Goal: Task Accomplishment & Management: Use online tool/utility

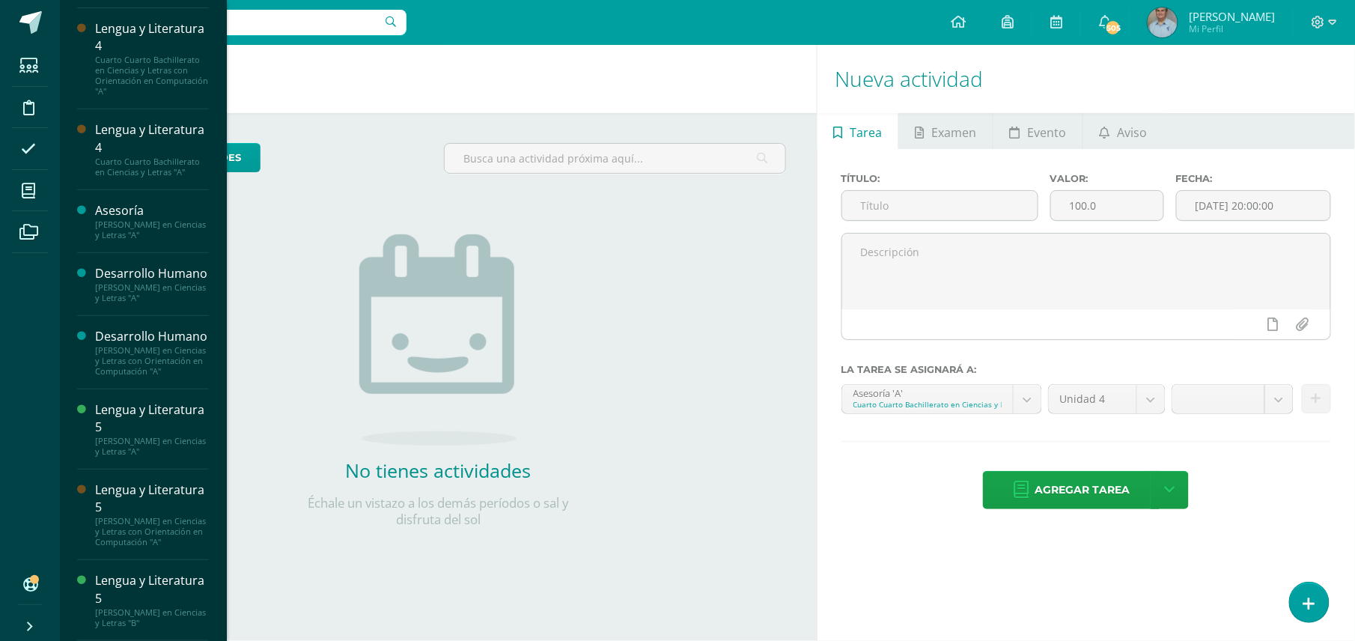
scroll to position [234, 0]
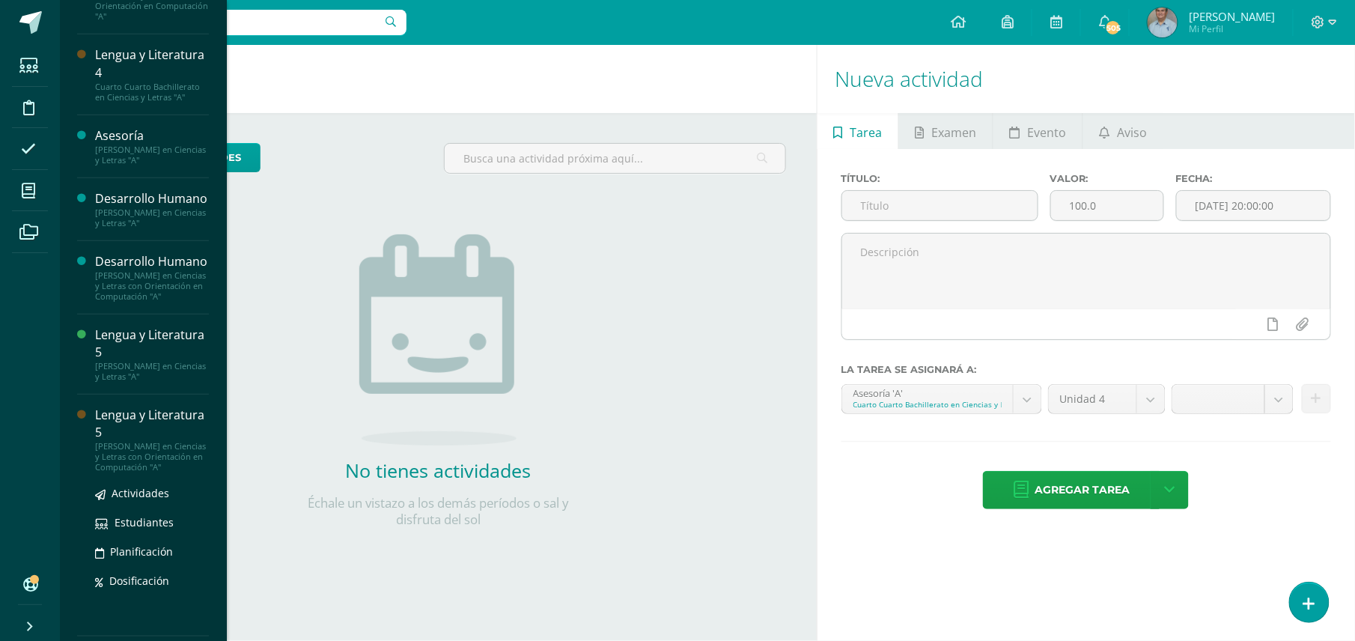
click at [183, 472] on div "[PERSON_NAME] en Ciencias y Letras con Orientación en Computación "A"" at bounding box center [152, 456] width 114 height 31
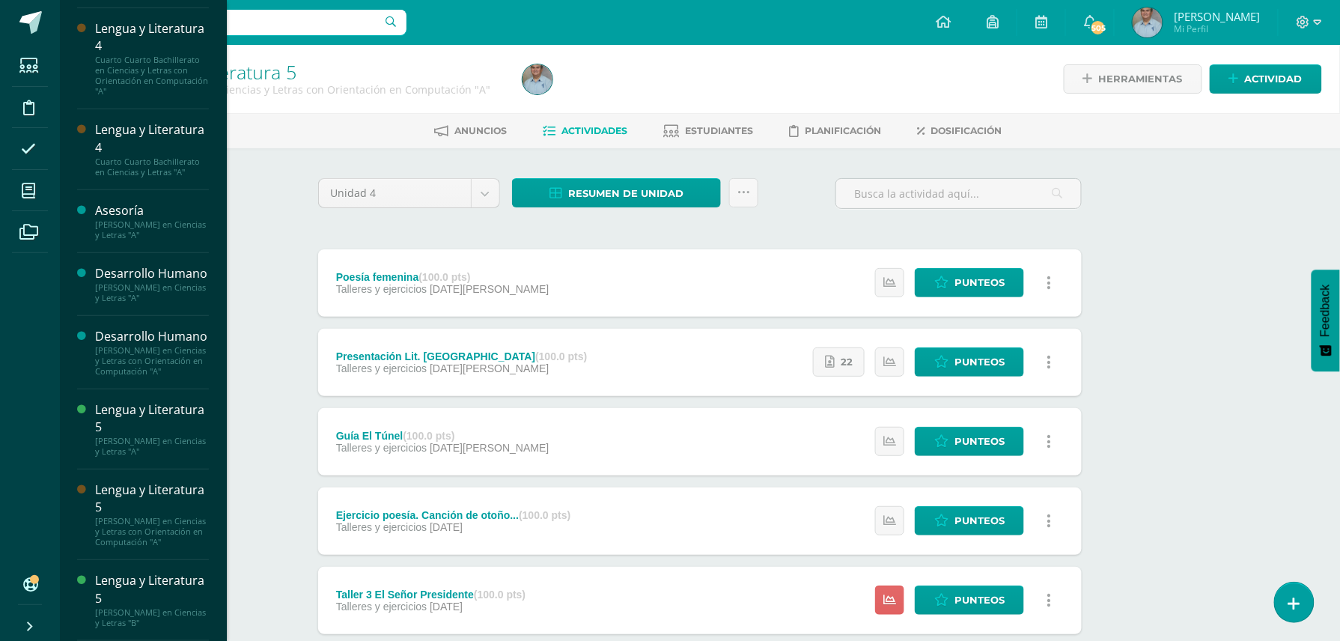
scroll to position [198, 0]
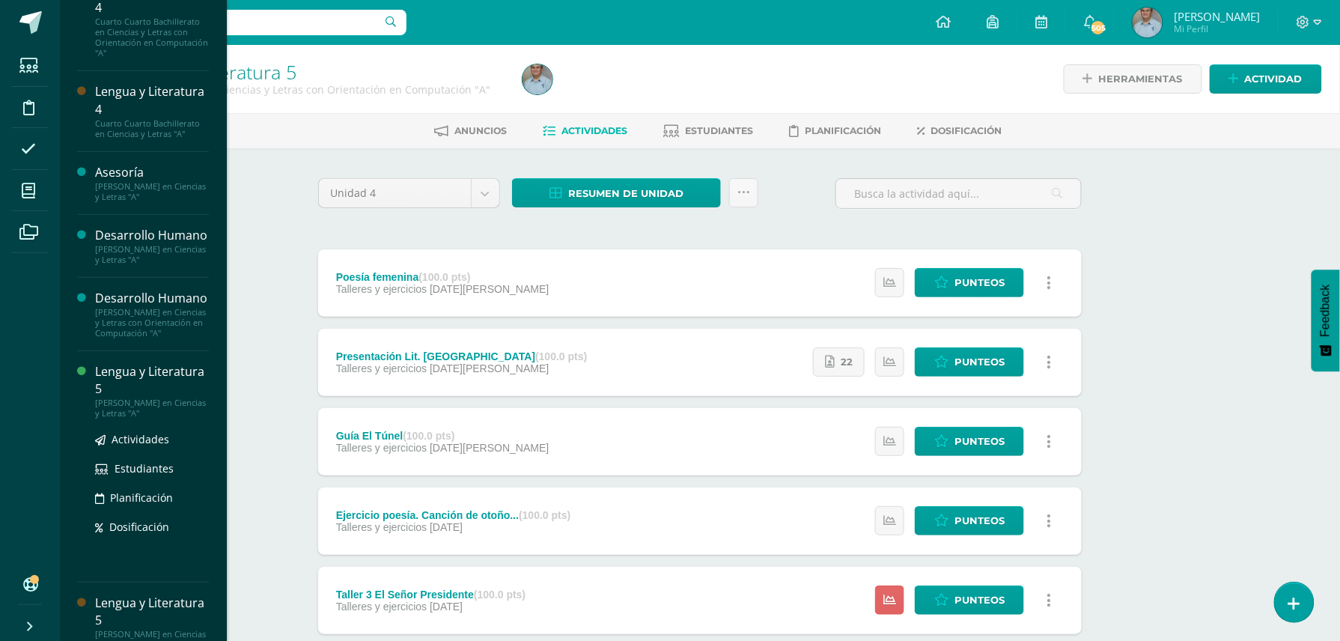
click at [148, 398] on div "Lengua y Literatura 5" at bounding box center [152, 380] width 114 height 34
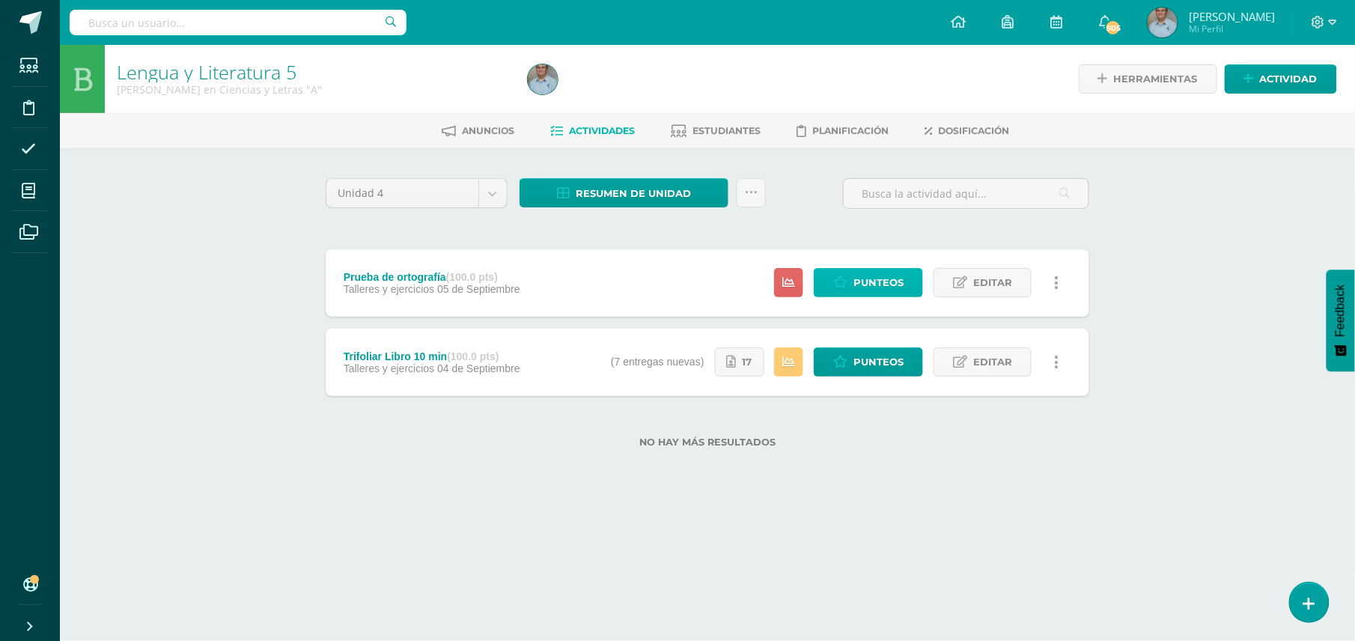
click at [861, 277] on span "Punteos" at bounding box center [878, 283] width 50 height 28
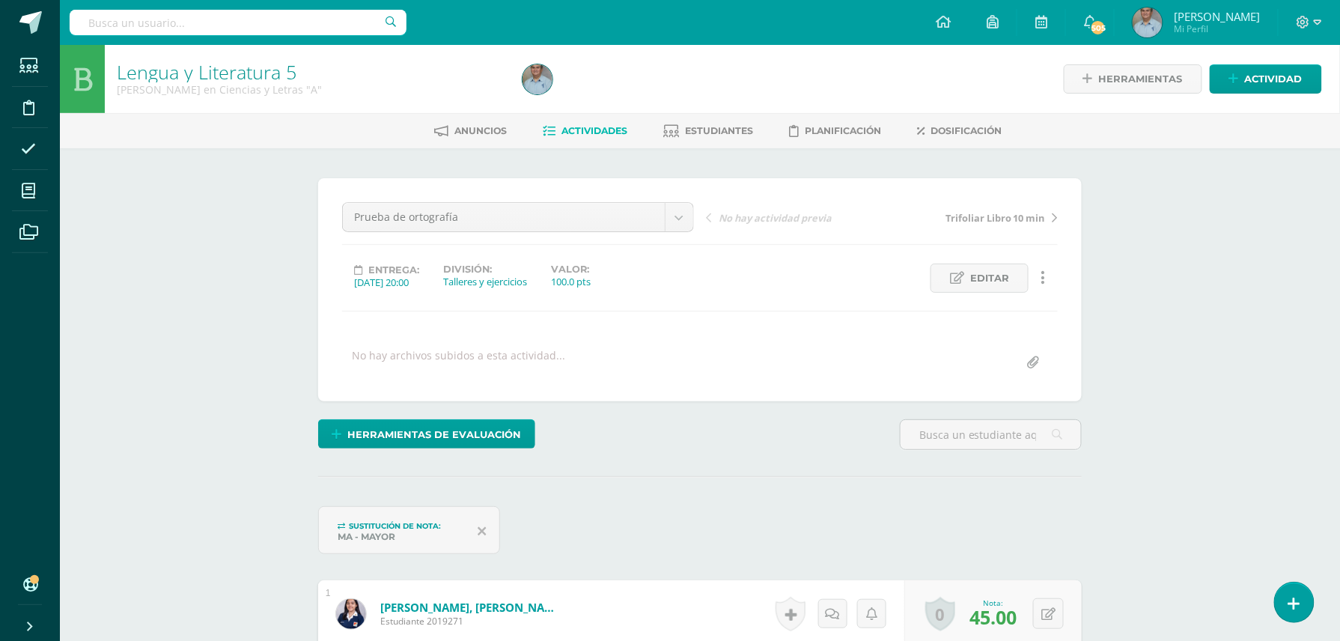
scroll to position [1, 0]
click at [1047, 615] on button at bounding box center [1058, 612] width 31 height 31
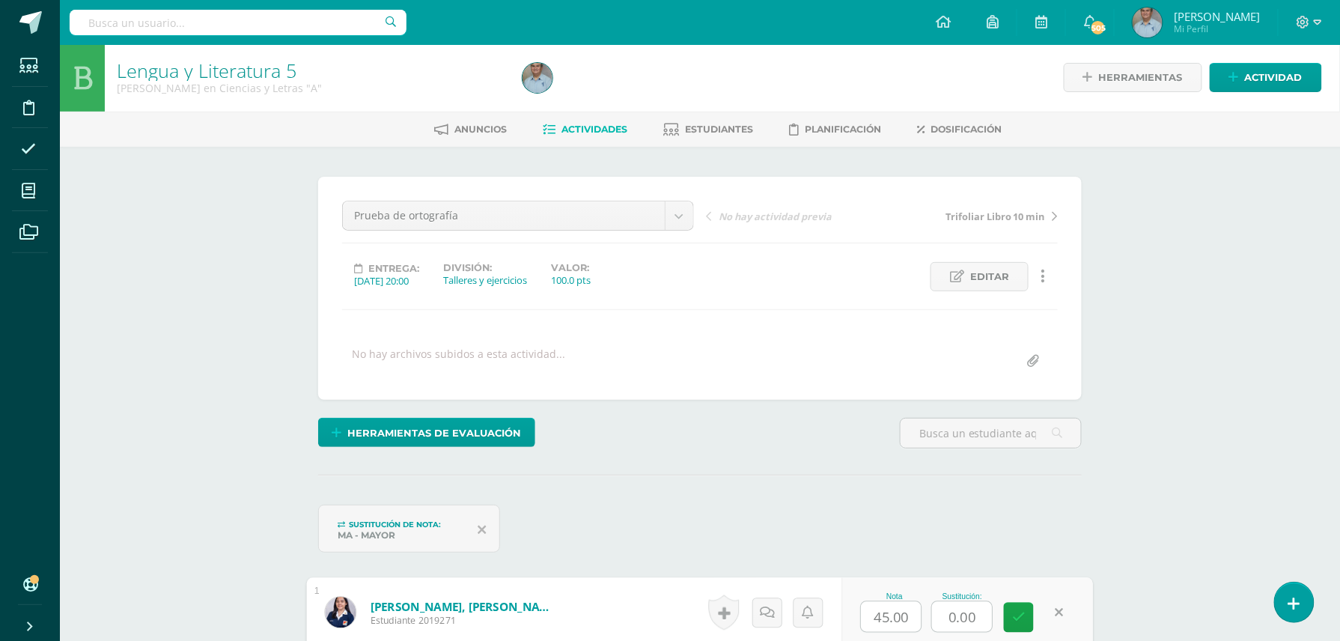
scroll to position [3, 0]
type input "60"
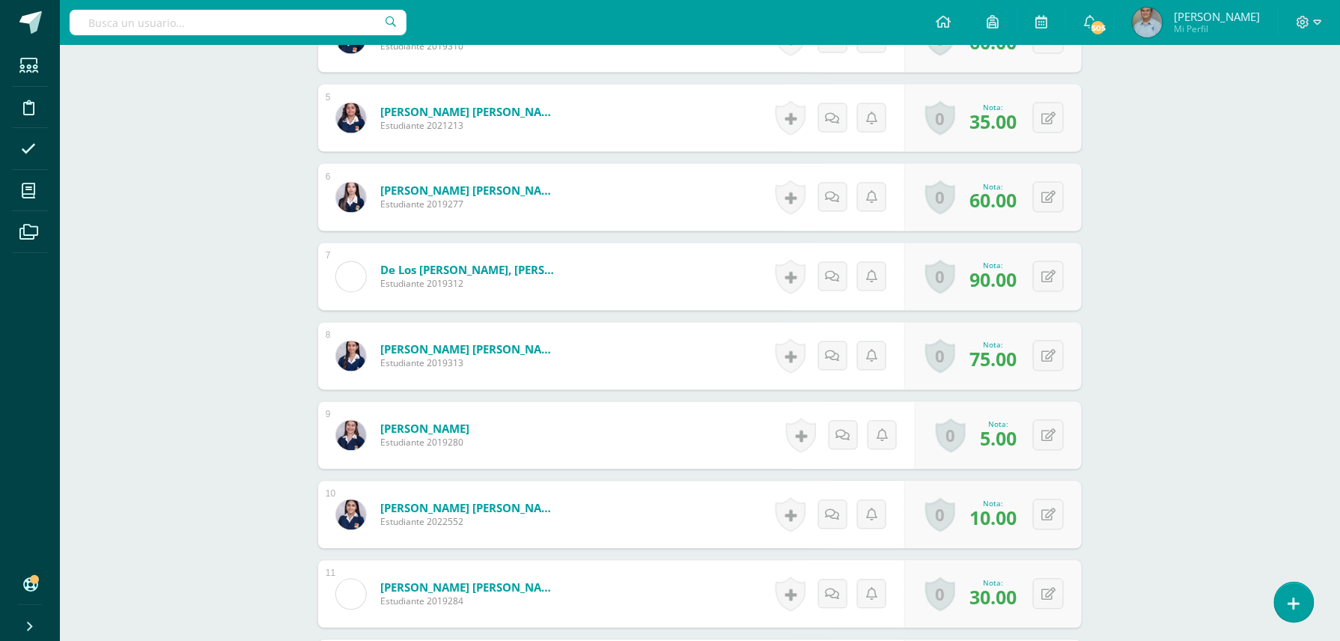
scroll to position [841, 0]
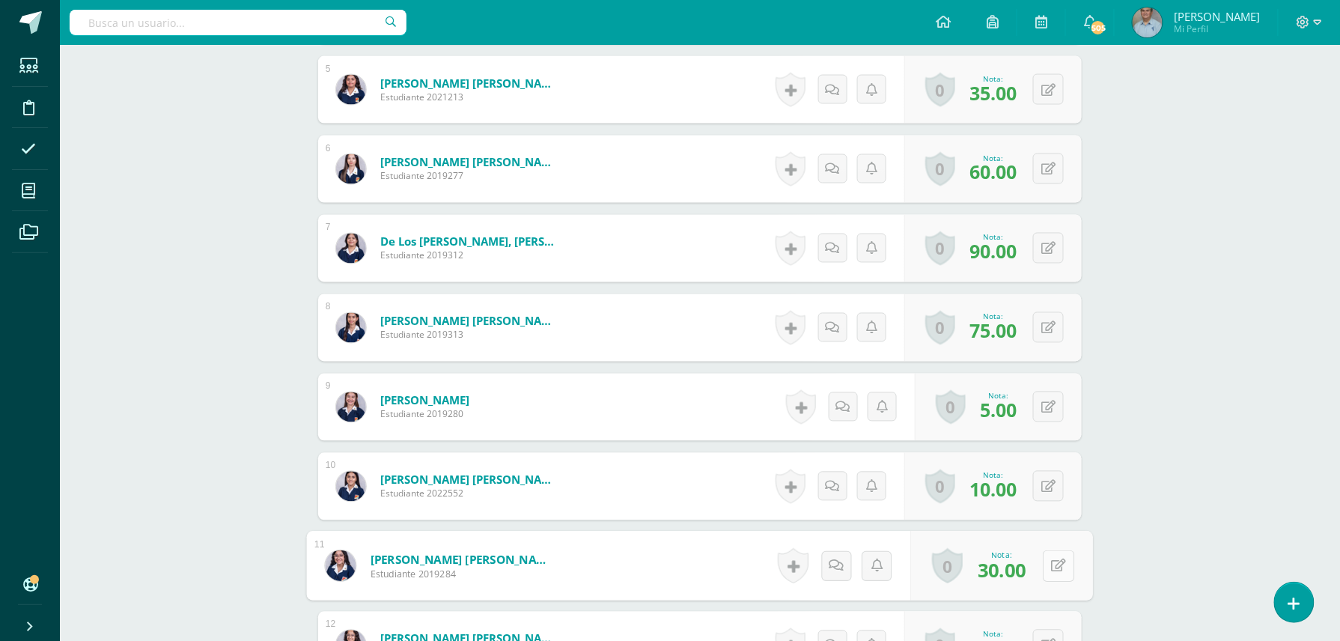
click at [1043, 570] on button at bounding box center [1058, 565] width 31 height 31
type input "60"
click at [1048, 85] on button at bounding box center [1058, 89] width 31 height 31
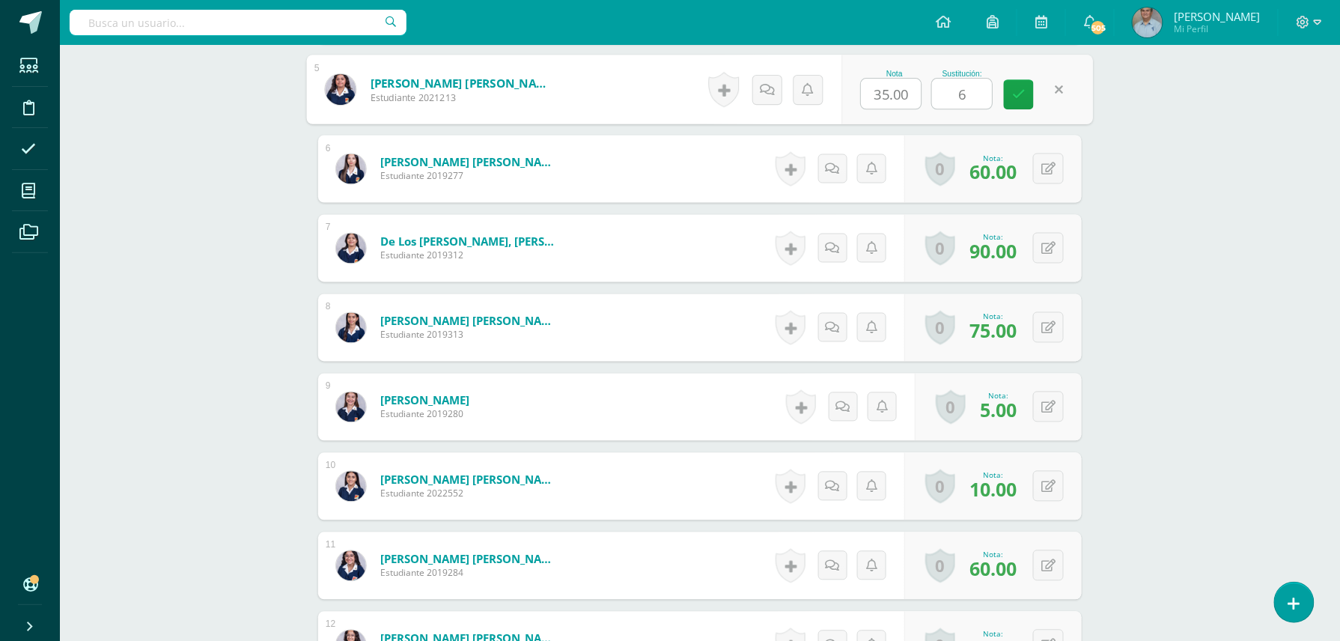
type input "60"
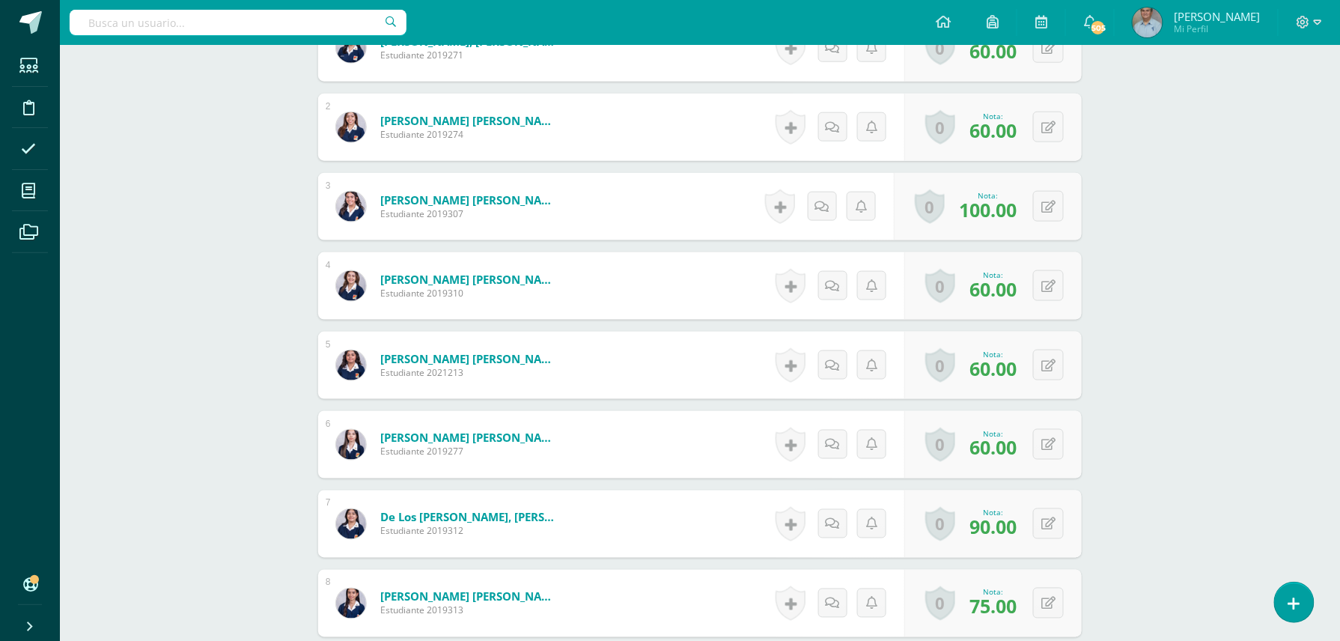
scroll to position [6, 0]
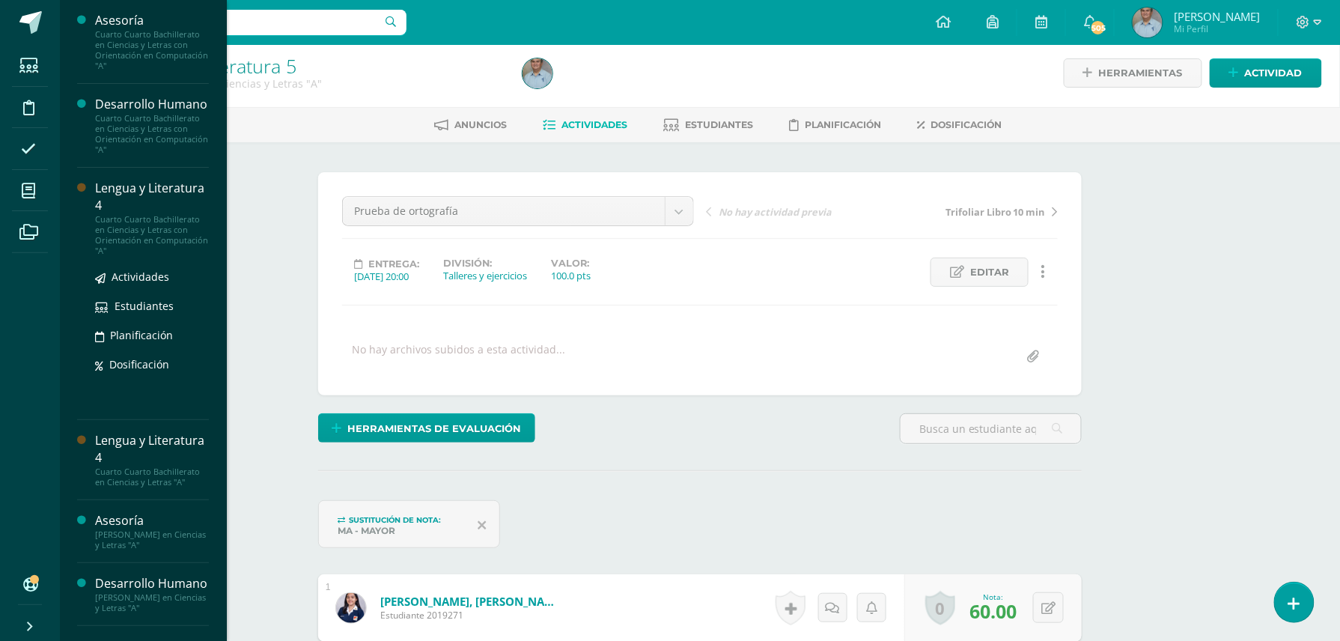
click at [150, 256] on div "Cuarto Cuarto Bachillerato en Ciencias y Letras con Orientación en Computación …" at bounding box center [152, 235] width 114 height 42
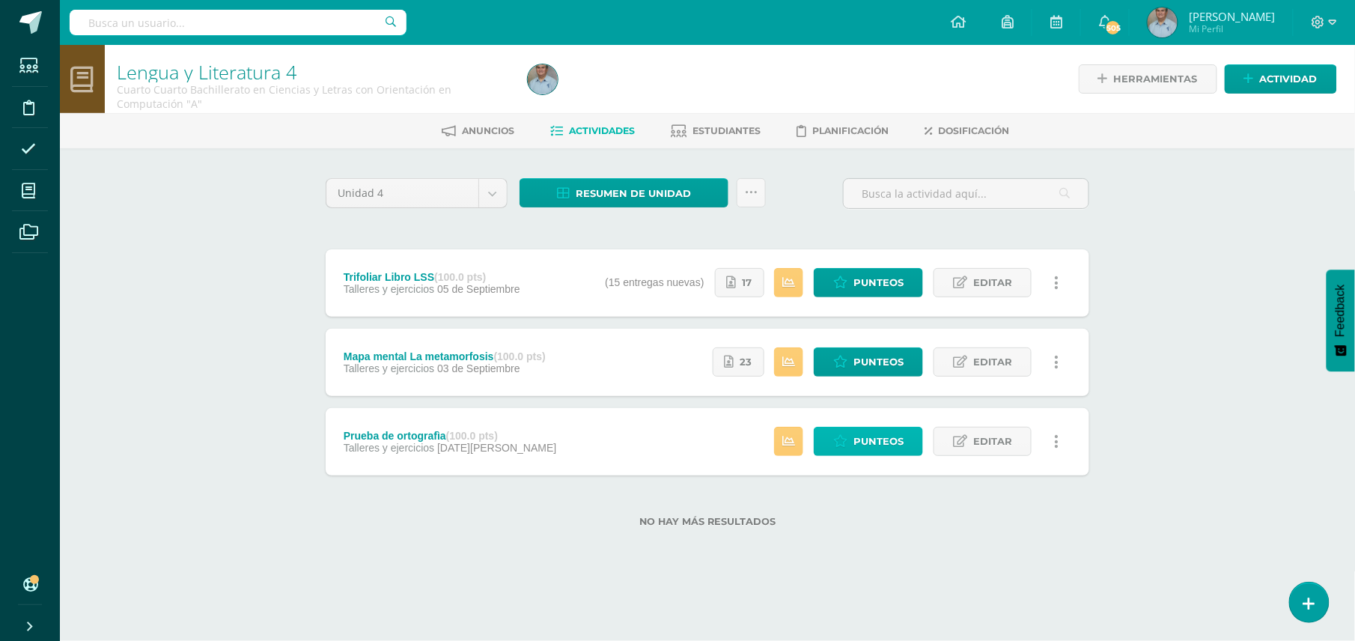
click at [867, 443] on span "Punteos" at bounding box center [878, 441] width 50 height 28
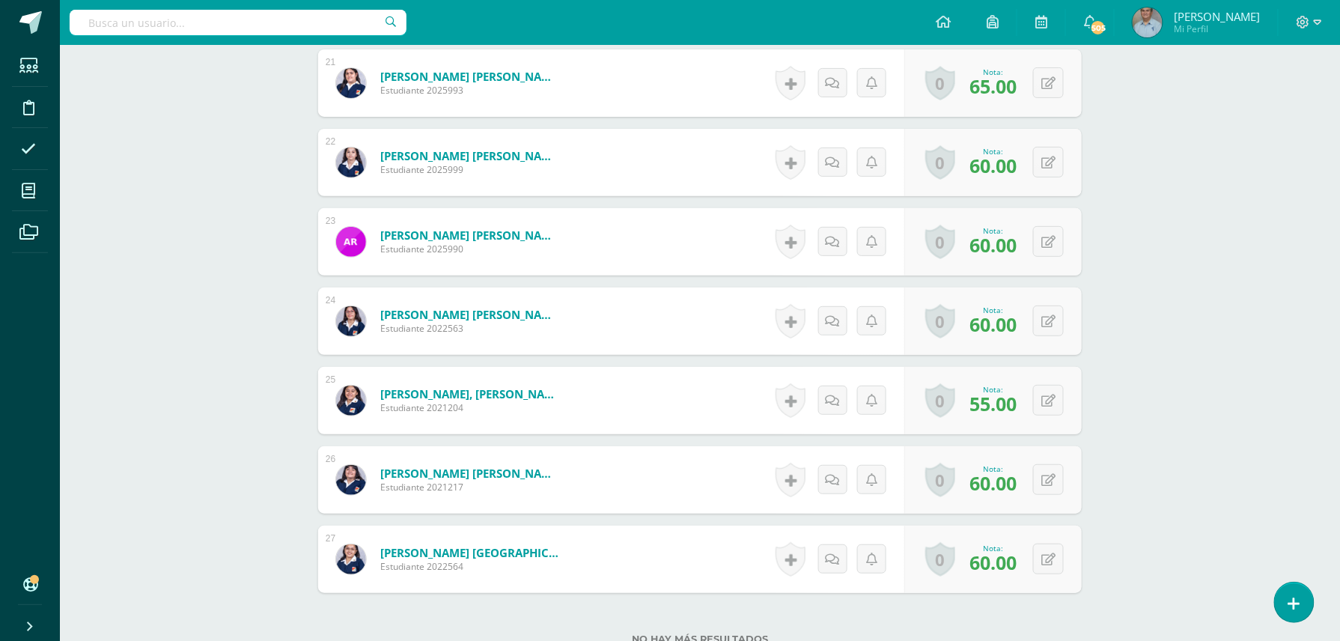
scroll to position [2237, 0]
